Goal: Task Accomplishment & Management: Manage account settings

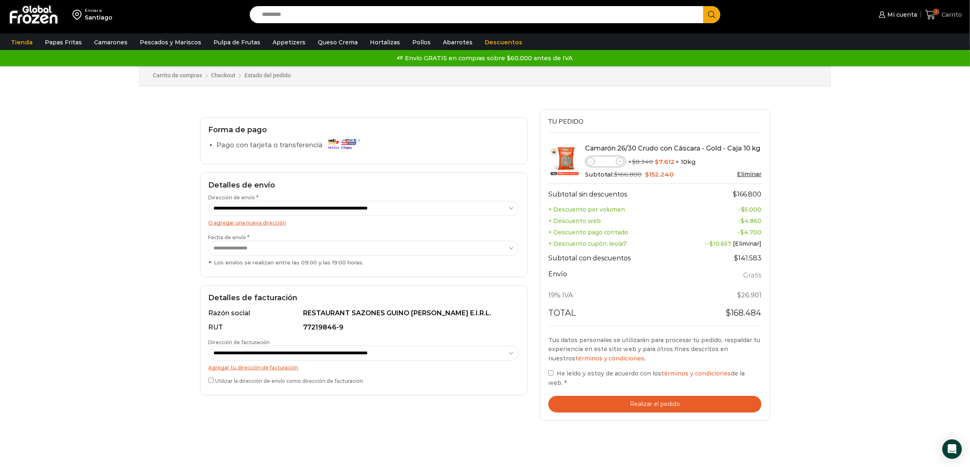
click at [945, 13] on span "Carrito" at bounding box center [950, 15] width 22 height 8
click at [905, 14] on span "Mi cuenta" at bounding box center [901, 15] width 32 height 8
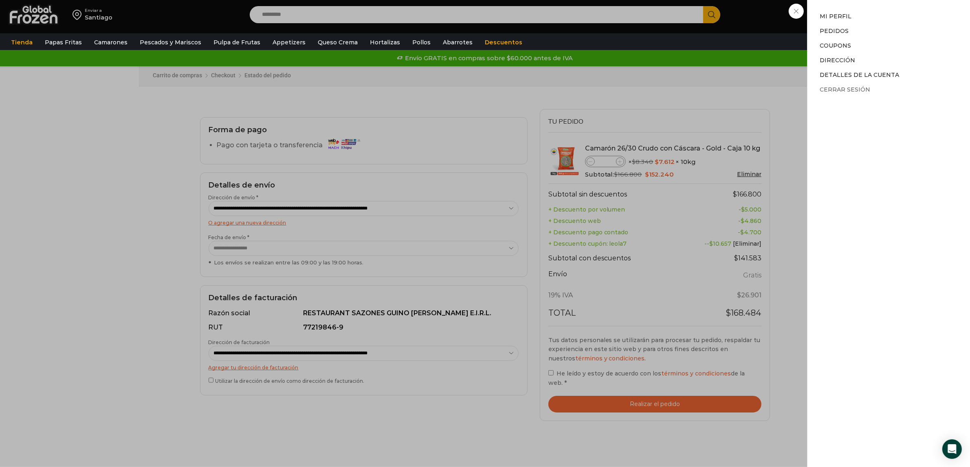
click at [852, 88] on link "Cerrar sesión" at bounding box center [844, 89] width 50 height 7
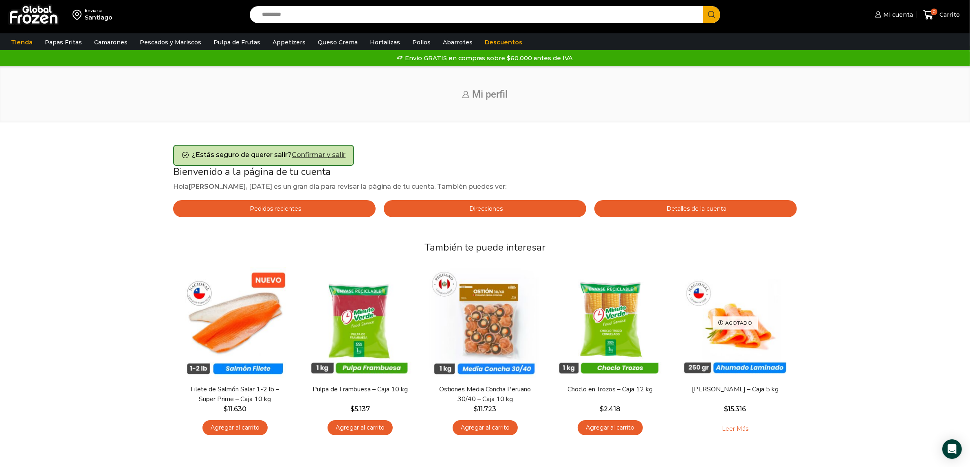
click at [313, 153] on link "Confirmar y salir" at bounding box center [319, 155] width 54 height 8
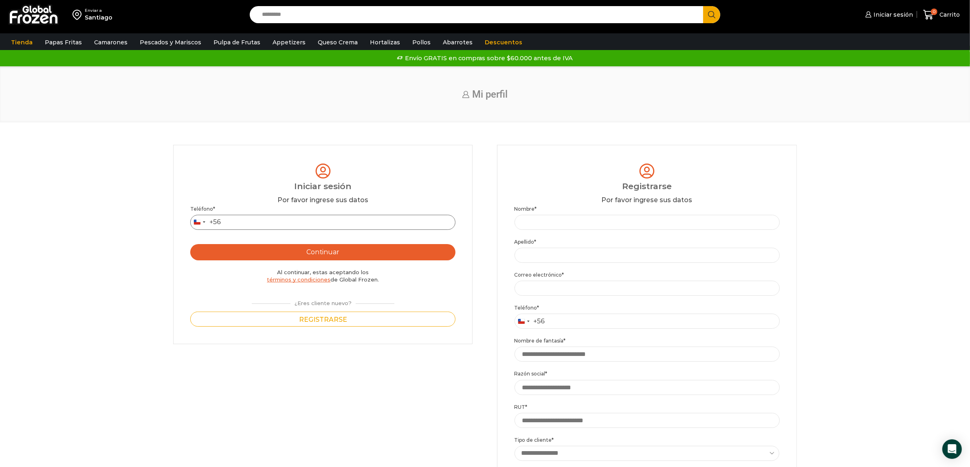
click at [243, 223] on input "Teléfono *" at bounding box center [322, 222] width 265 height 15
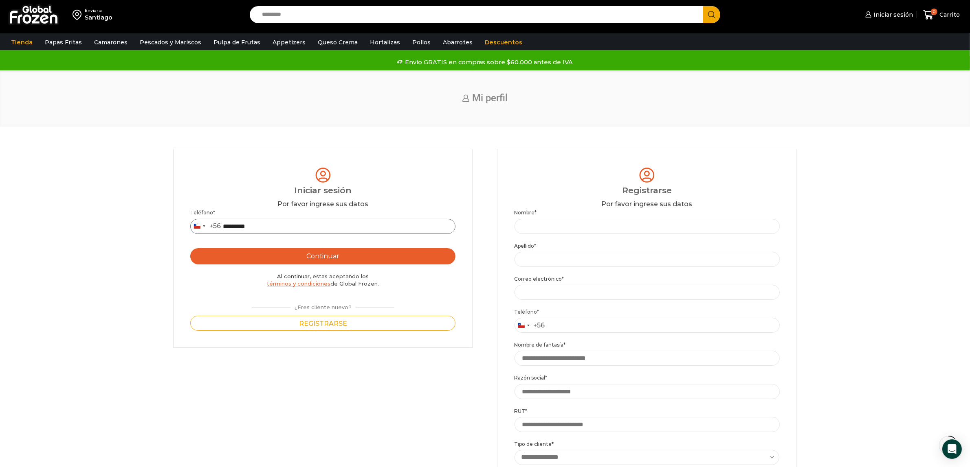
scroll to position [153, 0]
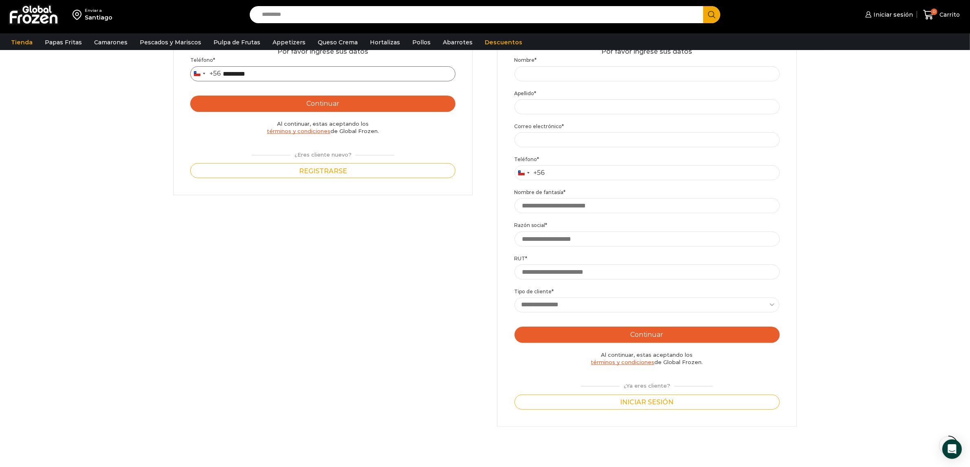
type input "*********"
click at [317, 107] on button "Continuar" at bounding box center [322, 104] width 265 height 16
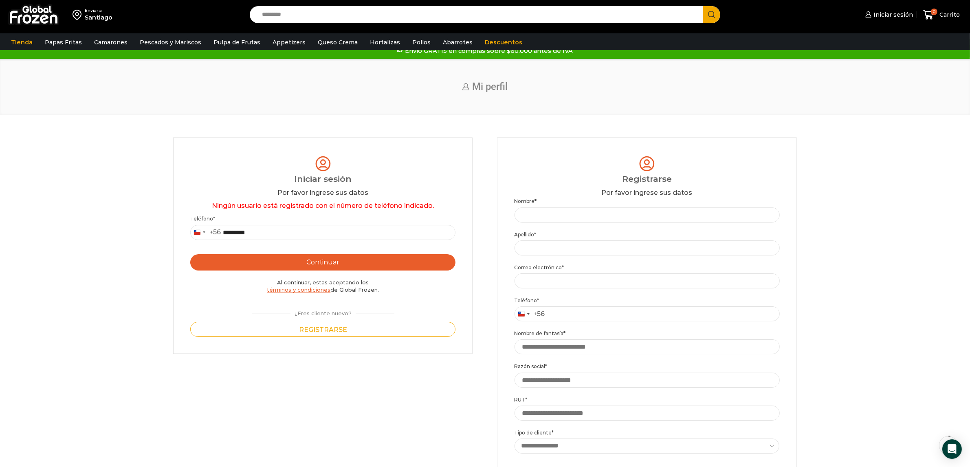
scroll to position [0, 0]
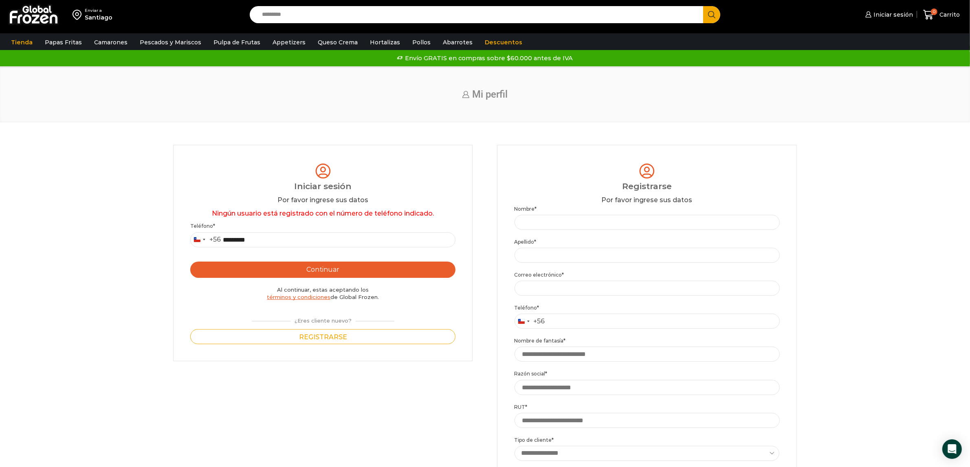
click at [326, 270] on button "Continuar" at bounding box center [322, 270] width 265 height 16
